Goal: Transaction & Acquisition: Book appointment/travel/reservation

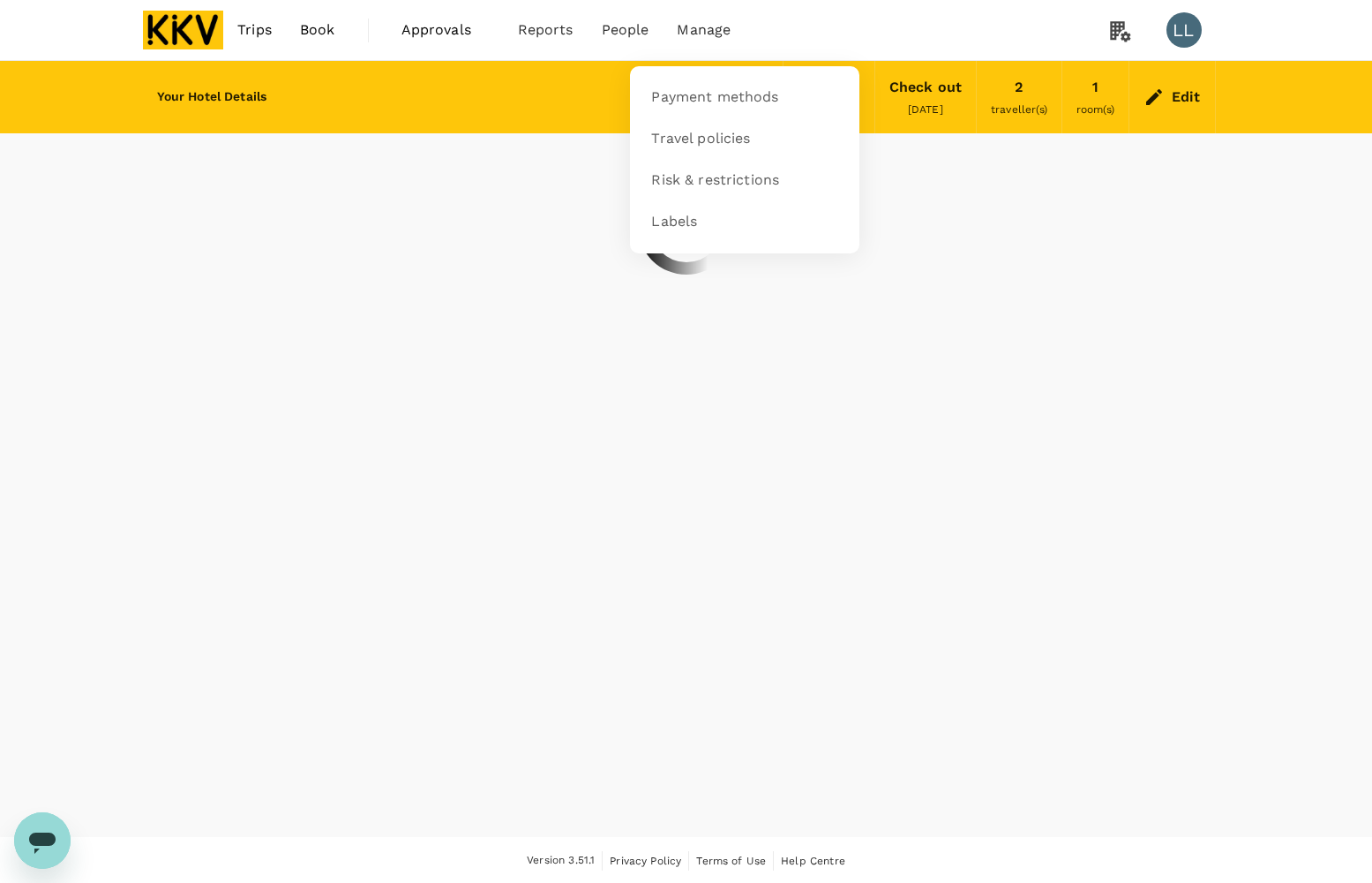
click at [698, 25] on span "Manage" at bounding box center [703, 29] width 54 height 21
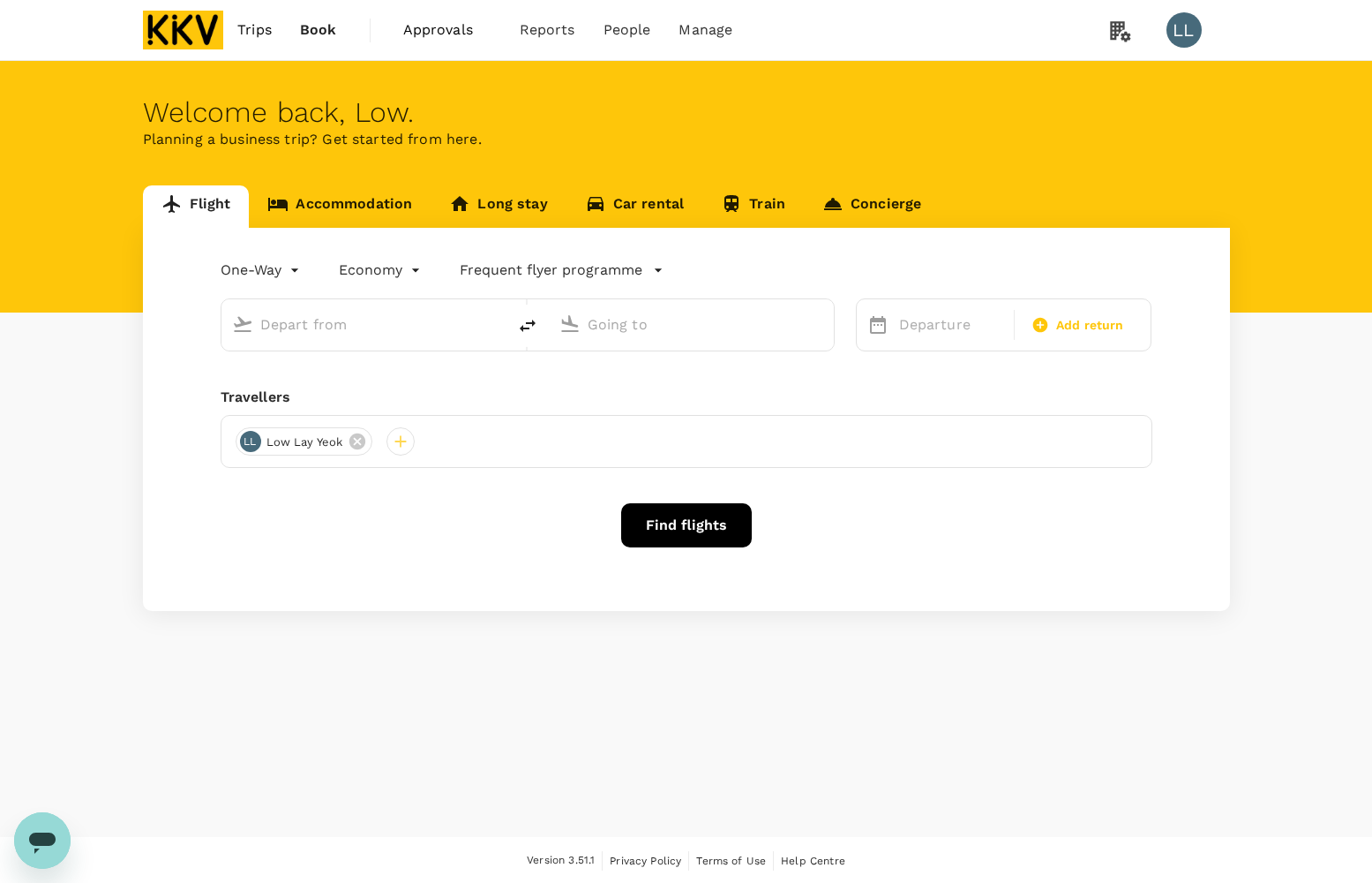
type input "roundtrip"
type input "[PERSON_NAME] (JHB)"
type input "Sultan [PERSON_NAME] [PERSON_NAME] (SZB)"
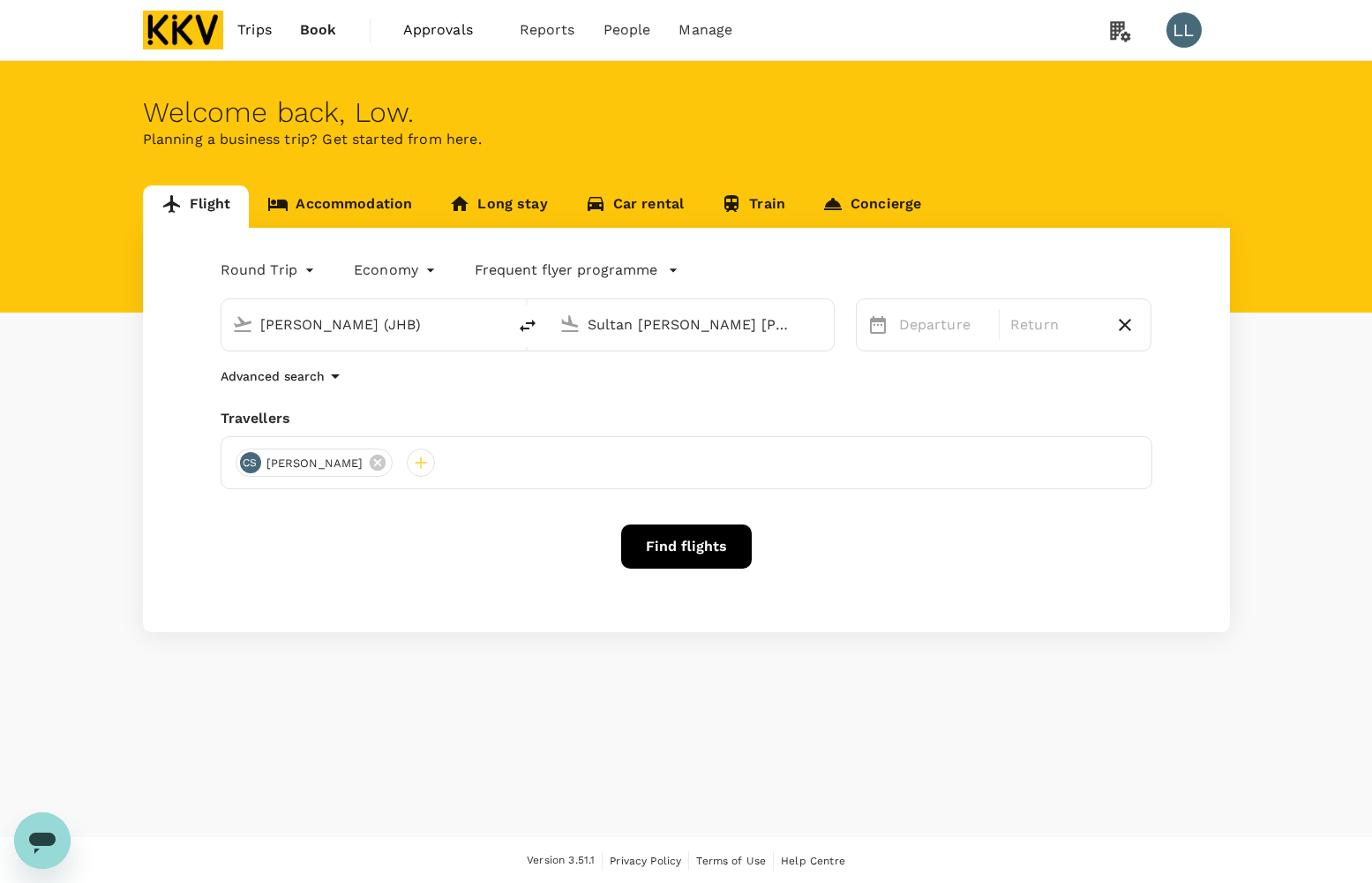
drag, startPoint x: 464, startPoint y: 393, endPoint x: 323, endPoint y: 267, distance: 189.1
click at [465, 391] on div "Round Trip roundtrip Economy economy Frequent flyer programme [PERSON_NAME] (JH…" at bounding box center [686, 430] width 1087 height 404
click at [370, 195] on link "Accommodation" at bounding box center [339, 207] width 182 height 43
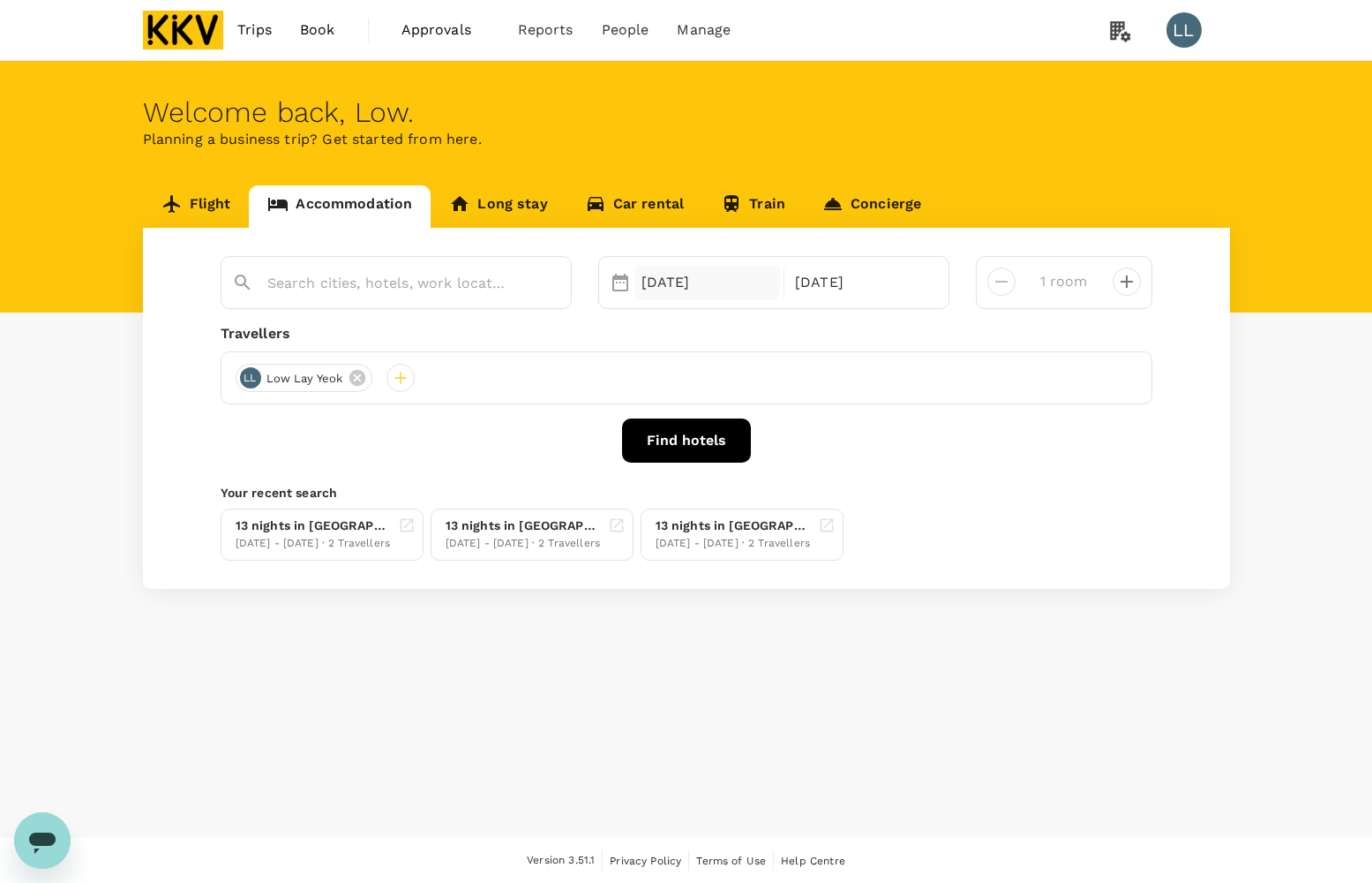
type input "Ibis Pjcc Petaling Jaya"
click at [673, 729] on div "Welcome back , Low . Planning a business trip? Get started from here. Flight Ac…" at bounding box center [686, 449] width 1372 height 776
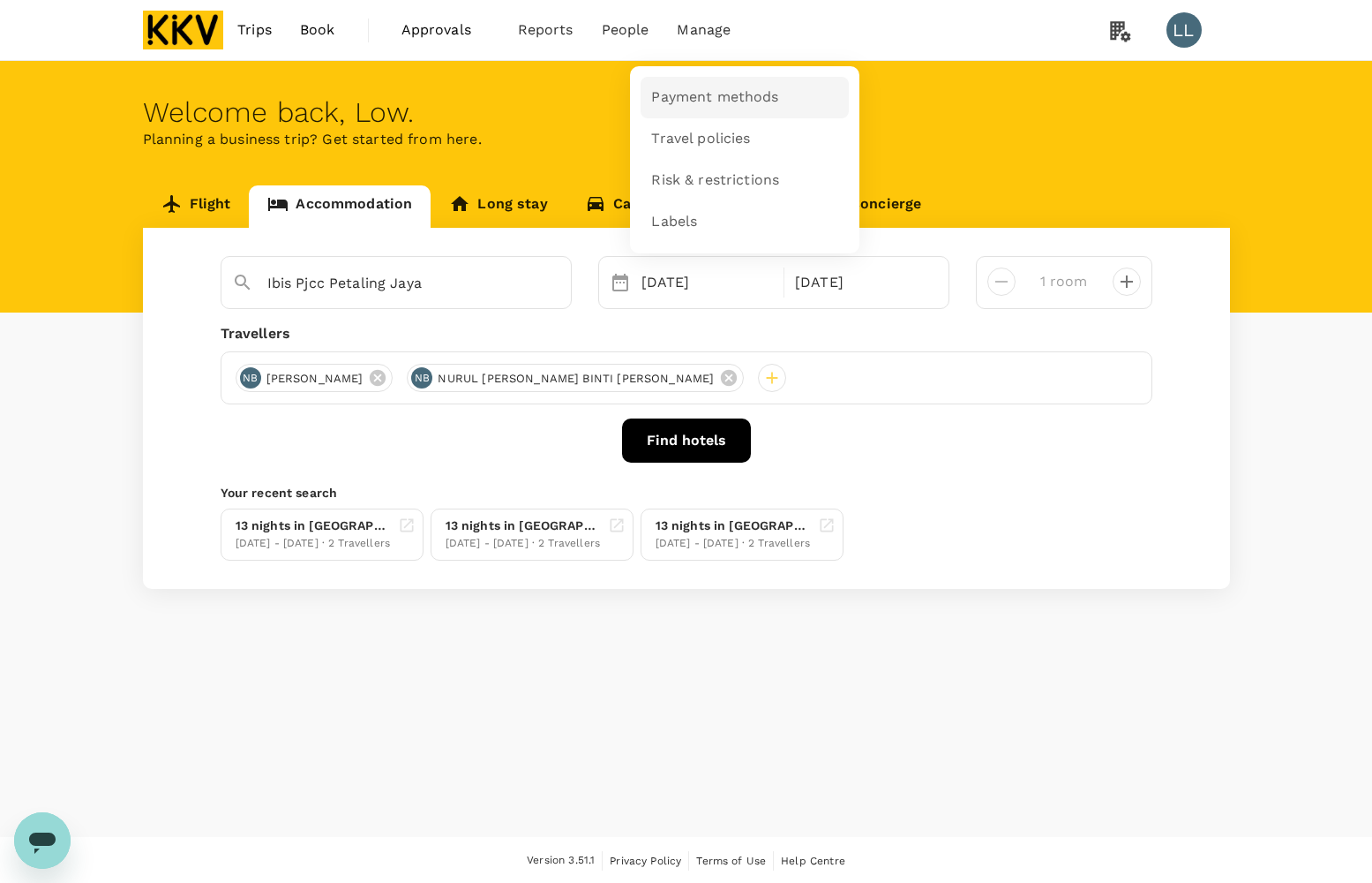
click at [666, 107] on link "Payment methods" at bounding box center [744, 97] width 208 height 42
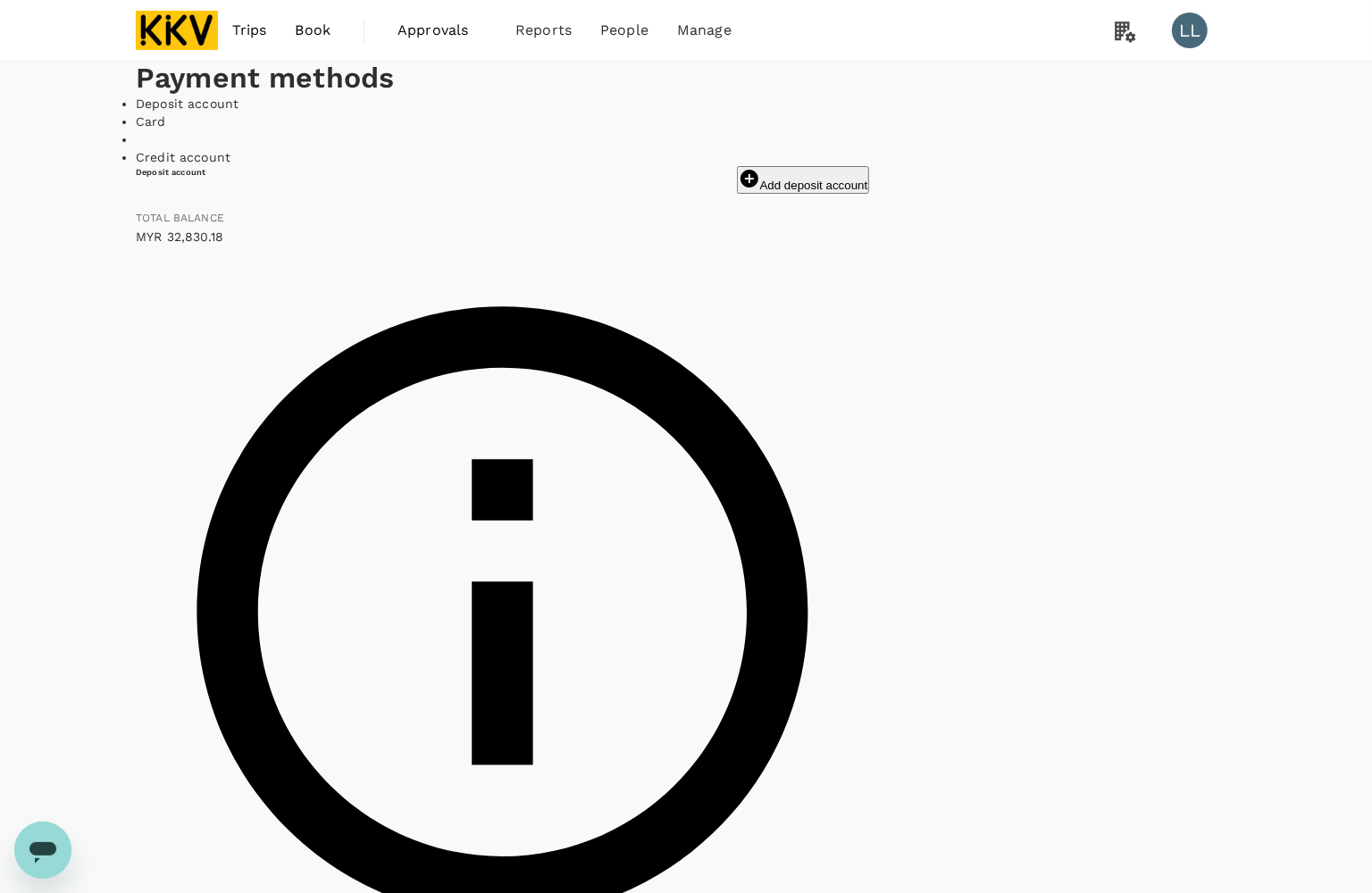
drag, startPoint x: 1285, startPoint y: 411, endPoint x: 1266, endPoint y: 412, distance: 19.0
